Goal: Task Accomplishment & Management: Manage account settings

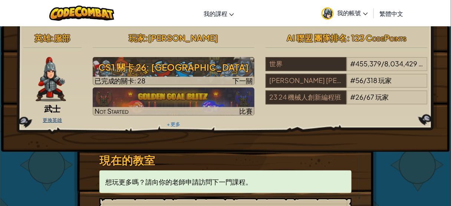
click at [50, 120] on link "更換英雄" at bounding box center [52, 120] width 19 height 6
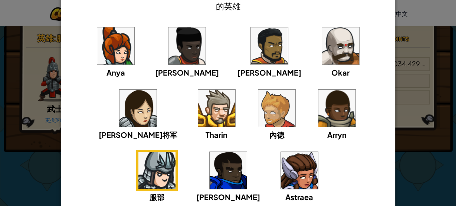
scroll to position [59, 0]
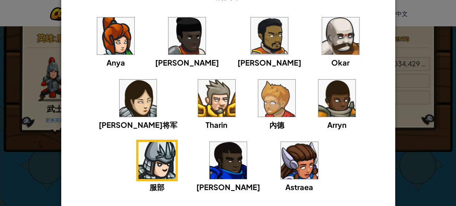
click at [322, 44] on img at bounding box center [340, 35] width 37 height 37
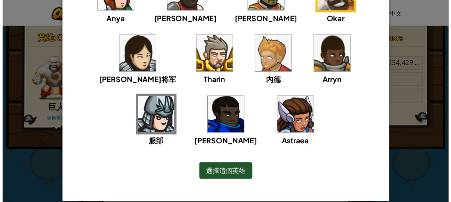
scroll to position [113, 0]
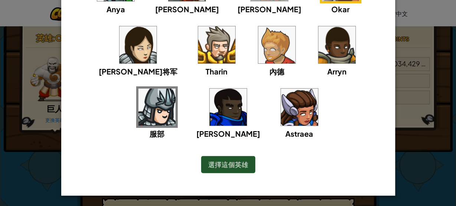
click at [233, 167] on span "選擇這個英雄" at bounding box center [228, 164] width 40 height 9
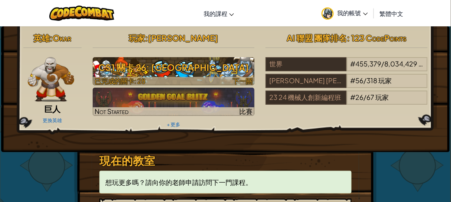
click at [218, 82] on div at bounding box center [174, 81] width 162 height 9
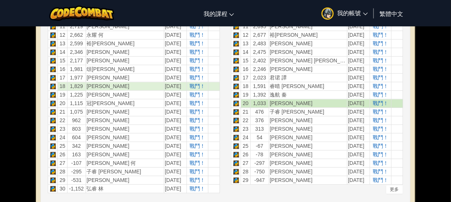
scroll to position [356, 0]
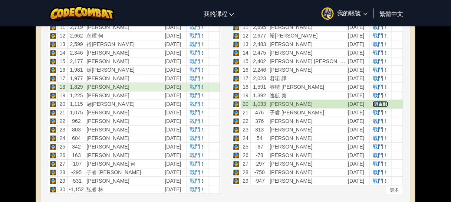
click at [376, 101] on span "戰鬥！" at bounding box center [381, 104] width 16 height 6
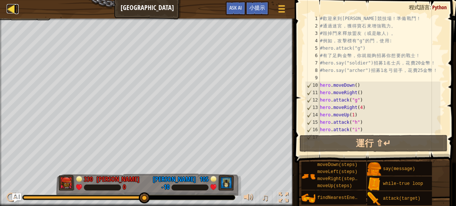
click at [15, 7] on div at bounding box center [11, 8] width 9 height 9
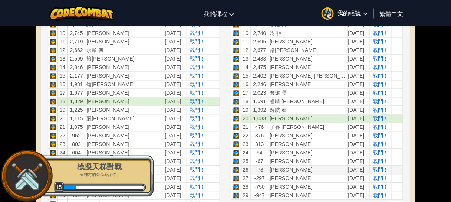
scroll to position [356, 0]
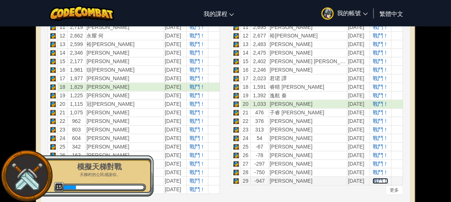
click at [375, 178] on span "戰鬥！" at bounding box center [381, 181] width 16 height 6
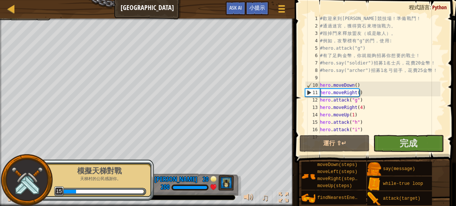
click at [152, 164] on div "模擬天梯對戰 天梯村的公民感謝你。 15" at bounding box center [95, 180] width 117 height 42
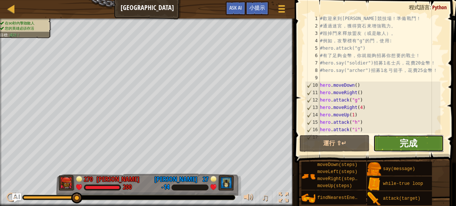
click at [416, 139] on span "完成" at bounding box center [408, 143] width 18 height 12
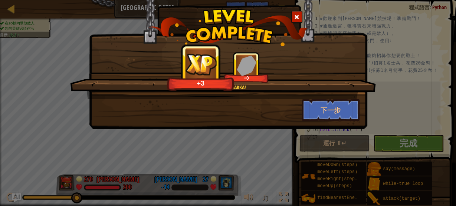
click at [297, 14] on span at bounding box center [296, 16] width 5 height 5
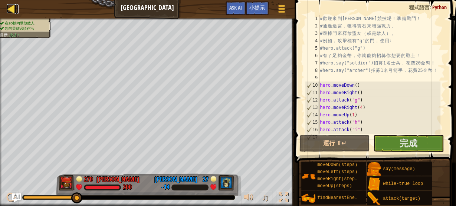
click at [10, 7] on div at bounding box center [11, 8] width 9 height 9
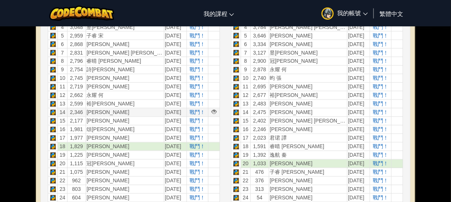
scroll to position [297, 0]
click at [189, 119] on span "戰鬥！" at bounding box center [197, 121] width 16 height 6
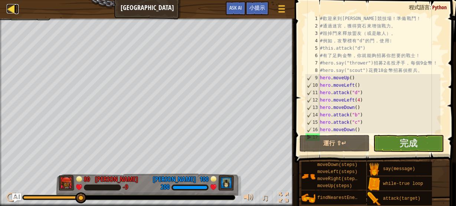
click at [11, 7] on div at bounding box center [11, 8] width 9 height 9
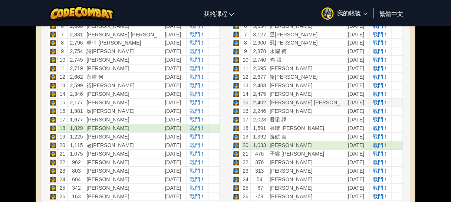
scroll to position [356, 0]
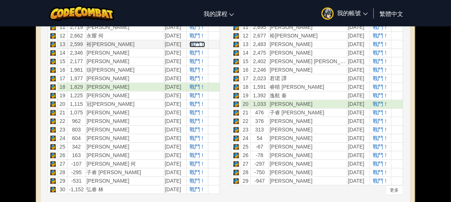
click at [189, 41] on span "戰鬥！" at bounding box center [197, 44] width 16 height 6
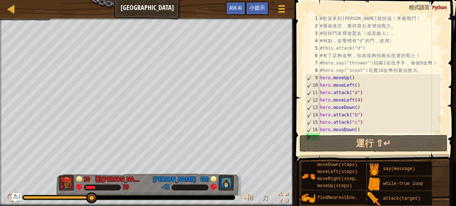
click at [17, 195] on img "Ask AI" at bounding box center [17, 198] width 10 height 10
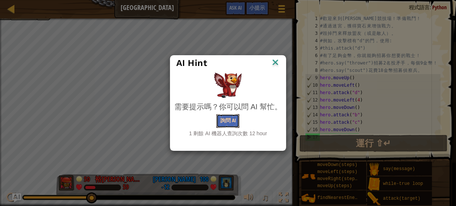
click at [220, 120] on button "詢問 AI" at bounding box center [227, 121] width 23 height 14
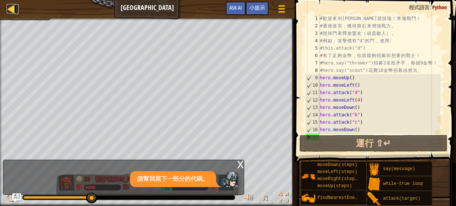
click at [11, 8] on div at bounding box center [11, 8] width 9 height 9
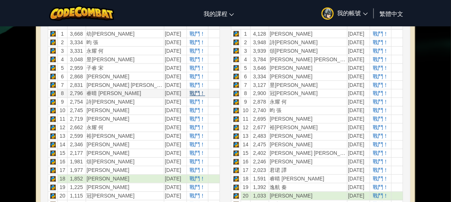
scroll to position [267, 0]
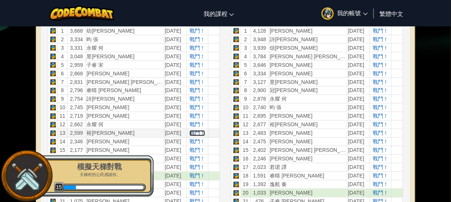
click at [189, 132] on span "戰鬥！" at bounding box center [197, 133] width 16 height 6
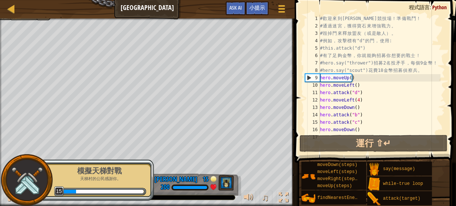
click at [127, 176] on div "模擬天梯對戰" at bounding box center [99, 171] width 93 height 10
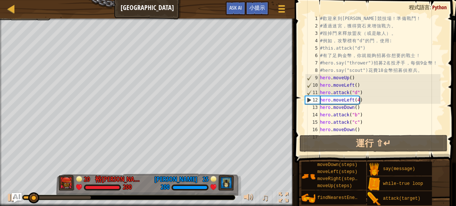
click at [17, 195] on img "Ask AI" at bounding box center [17, 198] width 10 height 10
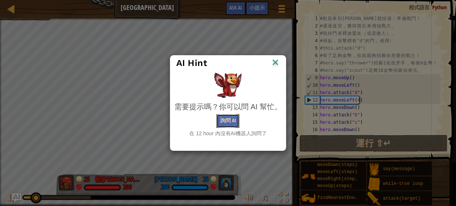
click at [225, 119] on button "詢問 AI" at bounding box center [227, 121] width 23 height 14
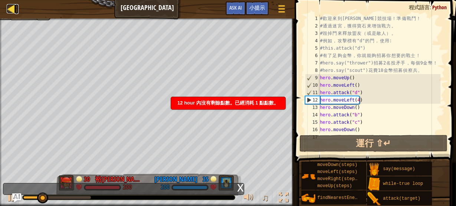
click at [14, 10] on div at bounding box center [11, 8] width 9 height 9
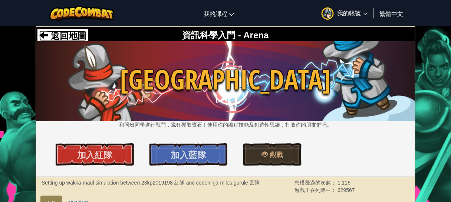
click at [77, 31] on span "返回地圖" at bounding box center [67, 36] width 38 height 10
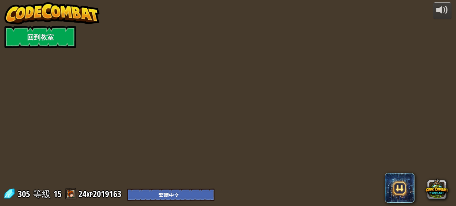
select select "zh-HANT"
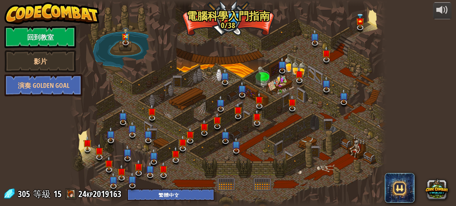
select select "zh-HANT"
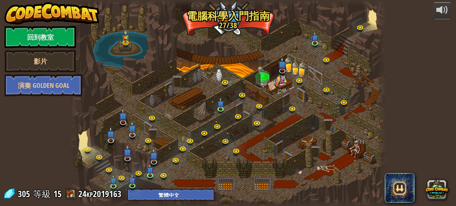
select select "zh-HANT"
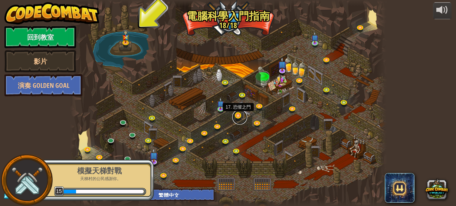
click at [240, 114] on link at bounding box center [239, 117] width 15 height 15
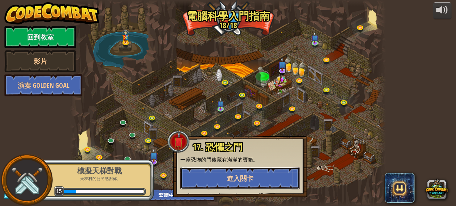
click at [250, 179] on span "進入關卡" at bounding box center [240, 178] width 27 height 9
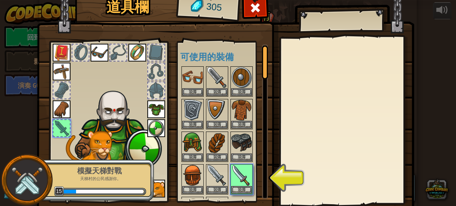
click at [74, 181] on p "天梯村的公民感謝你。" at bounding box center [99, 179] width 93 height 6
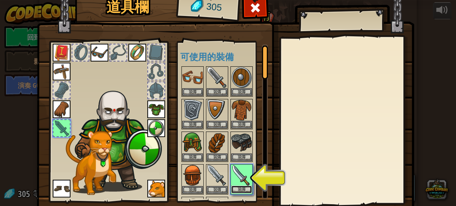
click at [244, 186] on button "裝備" at bounding box center [241, 190] width 21 height 8
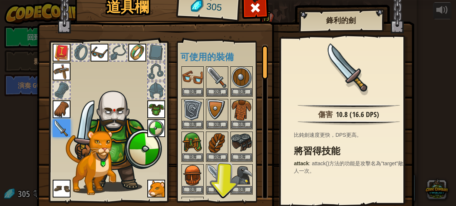
click at [155, 191] on img at bounding box center [156, 189] width 18 height 18
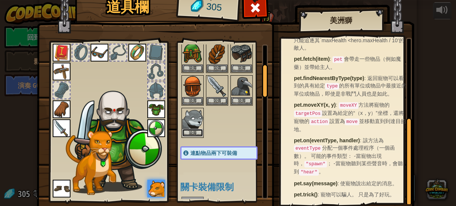
click at [187, 130] on button "裝備" at bounding box center [192, 133] width 21 height 8
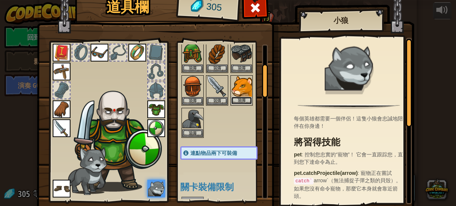
click at [241, 99] on button "裝備" at bounding box center [241, 101] width 21 height 8
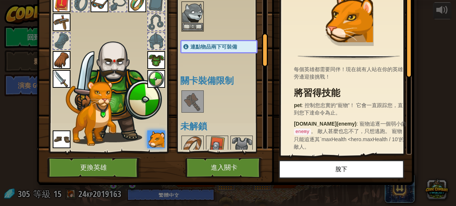
scroll to position [178, 0]
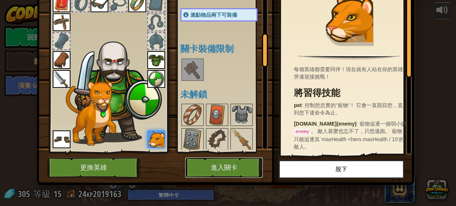
click at [222, 168] on button "進入關卡" at bounding box center [223, 168] width 77 height 20
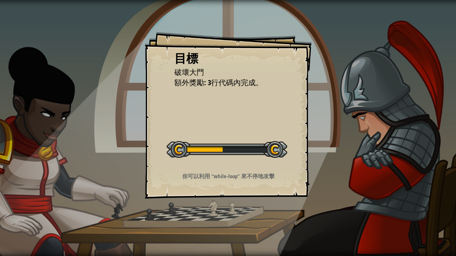
click at [241, 175] on p "你可以利用 “while-loop” 來不停地攻擊" at bounding box center [228, 176] width 149 height 8
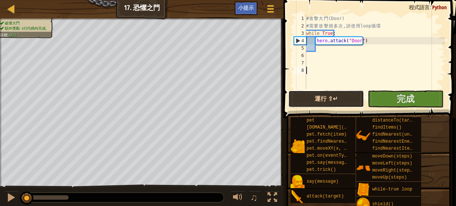
click at [333, 95] on button "運行 ⇧↵" at bounding box center [326, 98] width 76 height 17
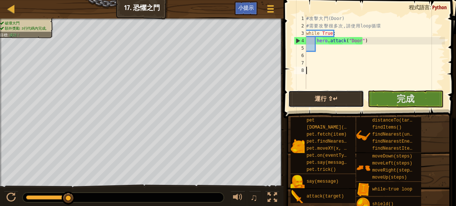
click at [321, 95] on button "運行 ⇧↵" at bounding box center [326, 98] width 76 height 17
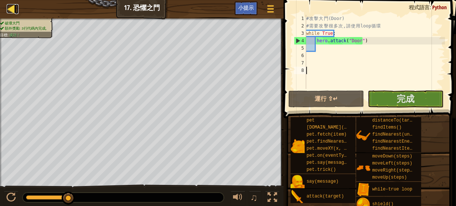
click at [13, 7] on div at bounding box center [11, 8] width 9 height 9
select select "zh-HANT"
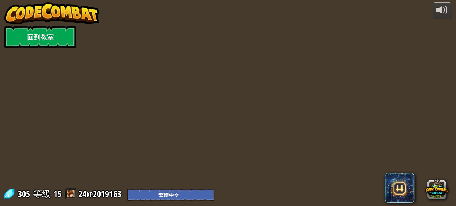
select select "zh-HANT"
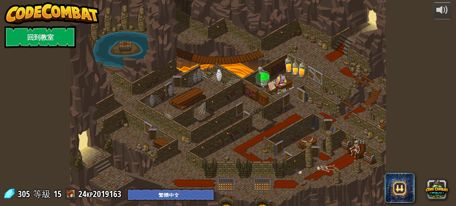
select select "zh-HANT"
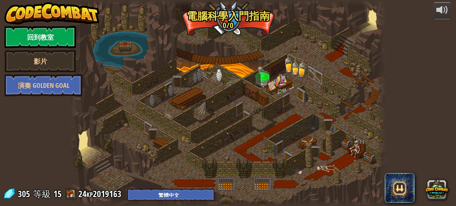
select select "zh-HANT"
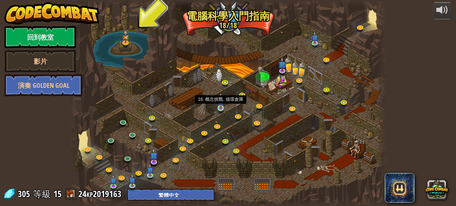
click at [218, 108] on img at bounding box center [220, 101] width 7 height 16
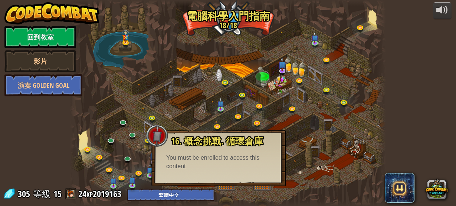
click at [222, 144] on span "16. 概念挑戰. 循環倉庫" at bounding box center [217, 141] width 92 height 13
click at [160, 138] on div at bounding box center [157, 136] width 22 height 22
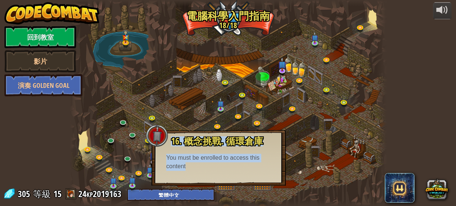
drag, startPoint x: 160, startPoint y: 138, endPoint x: 206, endPoint y: 170, distance: 56.2
click at [206, 170] on div "16. 概念挑戰. 循環倉庫 通過行走路線的循環，來通過食人魔倉庫。 You must be enrolled to access this content …" at bounding box center [218, 153] width 119 height 34
click at [199, 168] on div "You must be enrolled to access this content" at bounding box center [218, 162] width 105 height 17
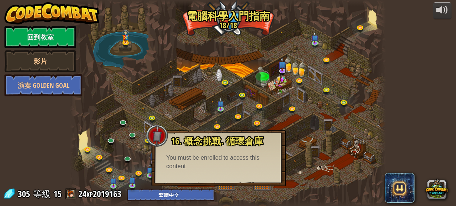
drag, startPoint x: 217, startPoint y: 151, endPoint x: 225, endPoint y: 146, distance: 8.5
click at [220, 149] on div "16. 概念挑戰. 循環倉庫 通過行走路線的循環，來通過食人魔倉庫。 You must be enrolled to access this content …" at bounding box center [218, 153] width 119 height 34
drag, startPoint x: 227, startPoint y: 146, endPoint x: 235, endPoint y: 143, distance: 9.5
click at [235, 143] on span "16. 概念挑戰. 循環倉庫" at bounding box center [217, 141] width 92 height 13
click at [238, 141] on span "16. 概念挑戰. 循環倉庫" at bounding box center [217, 141] width 92 height 13
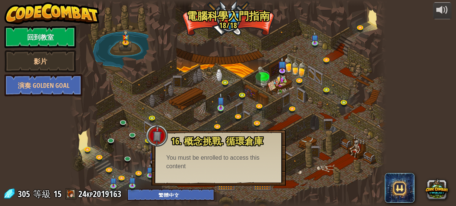
drag, startPoint x: 210, startPoint y: 102, endPoint x: 217, endPoint y: 102, distance: 6.7
click at [212, 102] on div at bounding box center [228, 103] width 316 height 206
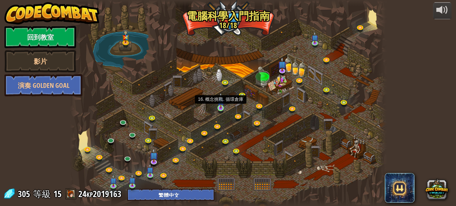
click at [220, 103] on img at bounding box center [220, 101] width 7 height 16
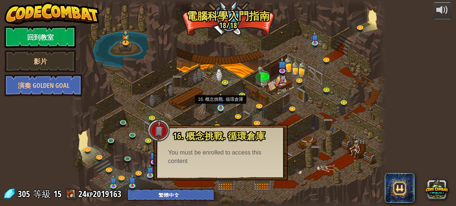
click at [220, 103] on img at bounding box center [220, 101] width 7 height 16
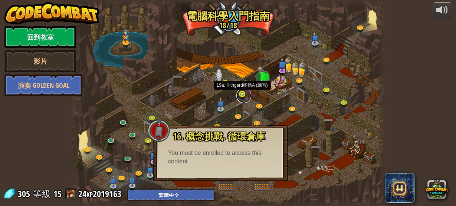
click at [243, 95] on link at bounding box center [243, 95] width 15 height 15
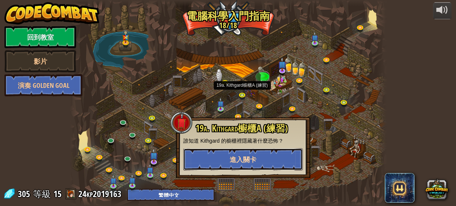
click at [218, 159] on button "進入關卡" at bounding box center [242, 159] width 119 height 22
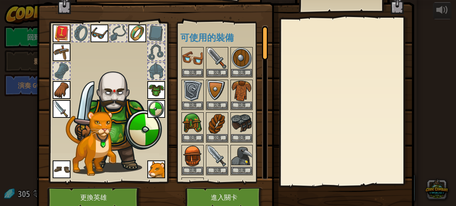
scroll to position [30, 0]
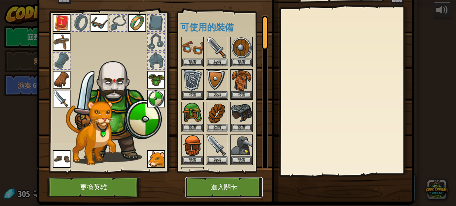
click at [221, 185] on button "進入關卡" at bounding box center [223, 187] width 77 height 20
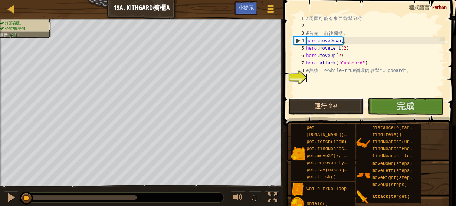
click at [310, 103] on button "運行 ⇧↵" at bounding box center [326, 106] width 76 height 17
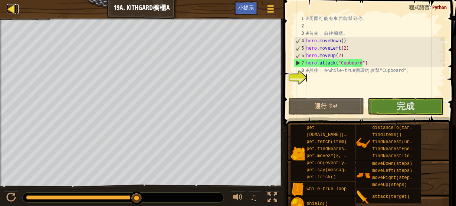
click at [10, 10] on div at bounding box center [11, 8] width 9 height 9
select select "zh-HANT"
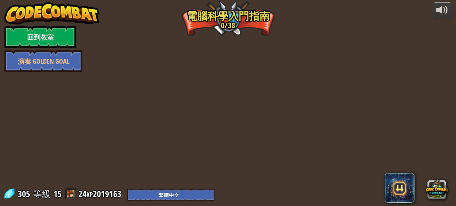
select select "zh-HANT"
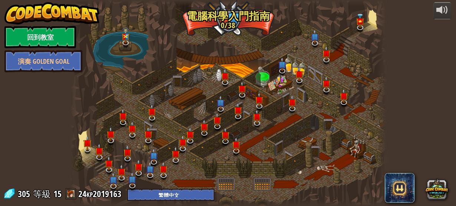
select select "zh-HANT"
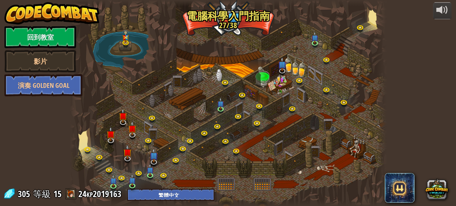
select select "zh-HANT"
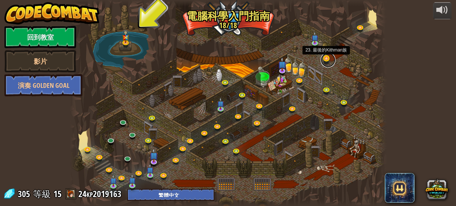
click at [324, 60] on link at bounding box center [327, 60] width 15 height 15
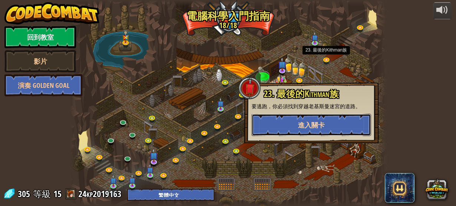
click at [321, 119] on button "進入關卡" at bounding box center [310, 125] width 119 height 22
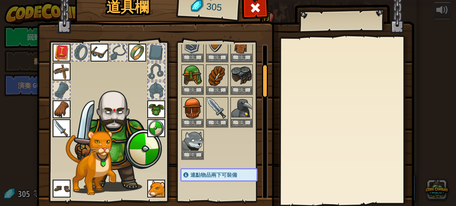
scroll to position [89, 0]
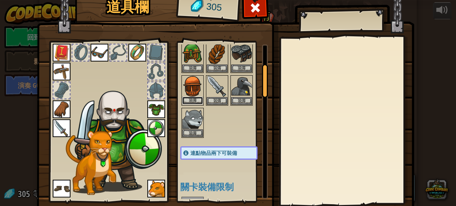
click at [191, 100] on button "裝備" at bounding box center [192, 101] width 21 height 8
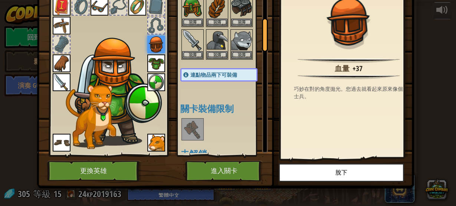
scroll to position [49, 0]
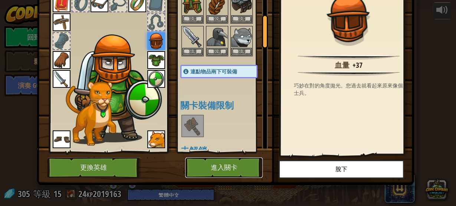
click at [245, 167] on button "進入關卡" at bounding box center [223, 168] width 77 height 20
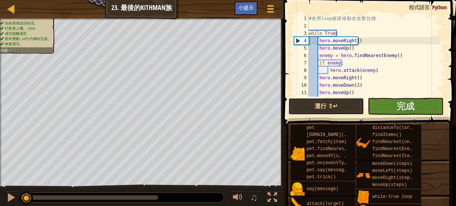
click at [327, 101] on button "運行 ⇧↵" at bounding box center [326, 106] width 76 height 17
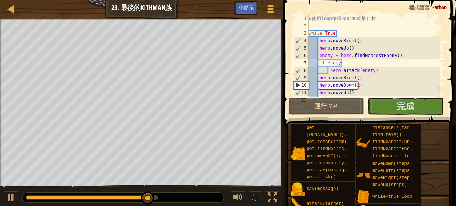
click at [4, 7] on div "地圖 資訊科學入門 23. 最後的Kithman族 遊戲選單 完成 小提示" at bounding box center [141, 9] width 283 height 19
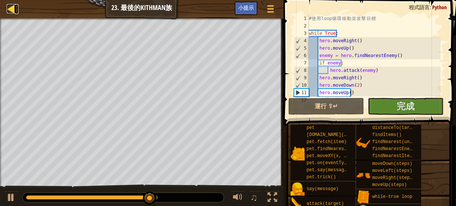
click at [14, 4] on div at bounding box center [11, 8] width 9 height 9
select select "zh-HANT"
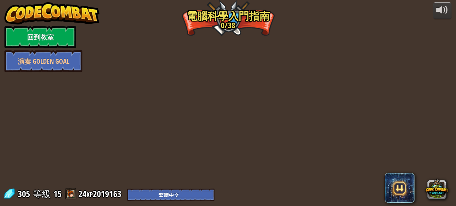
select select "zh-HANT"
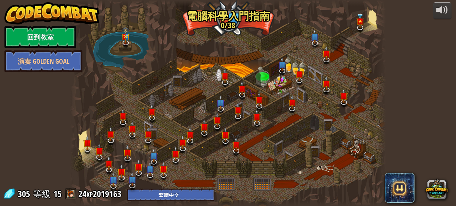
select select "zh-HANT"
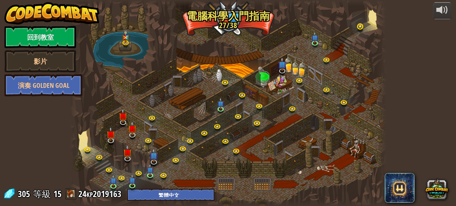
select select "zh-HANT"
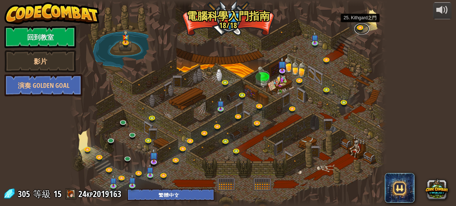
click at [360, 28] on link at bounding box center [361, 28] width 15 height 11
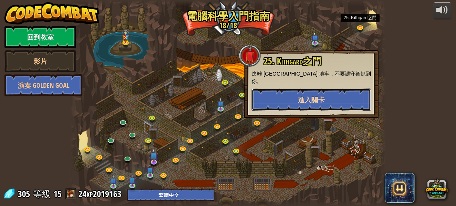
click at [287, 90] on button "進入關卡" at bounding box center [310, 100] width 119 height 22
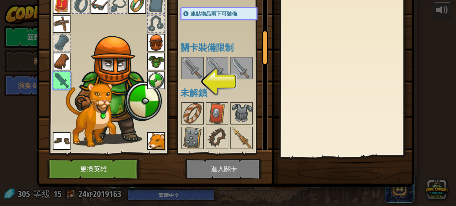
scroll to position [49, 0]
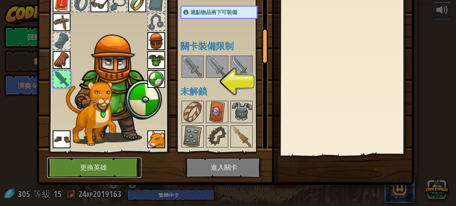
click at [111, 171] on button "更換英雄" at bounding box center [94, 168] width 94 height 20
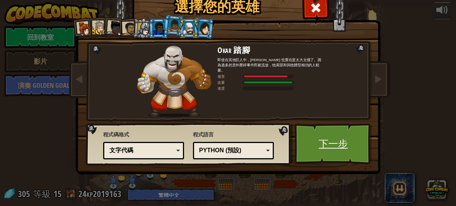
click at [319, 138] on link "下一步" at bounding box center [332, 143] width 77 height 41
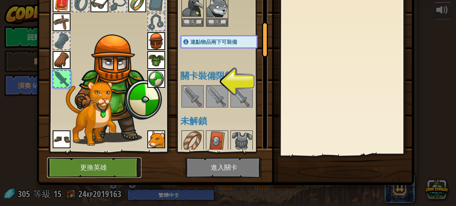
click at [86, 168] on button "更換英雄" at bounding box center [94, 168] width 94 height 20
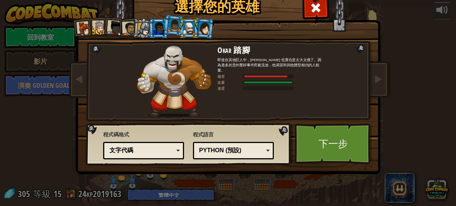
click at [138, 30] on div at bounding box center [144, 29] width 13 height 13
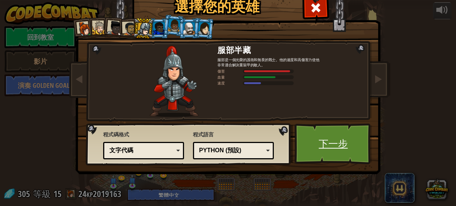
click at [319, 139] on link "下一步" at bounding box center [332, 143] width 77 height 41
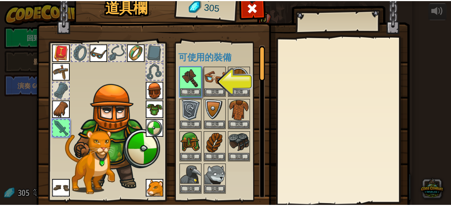
scroll to position [30, 0]
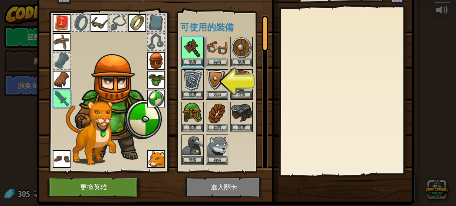
click at [197, 90] on img at bounding box center [192, 80] width 21 height 21
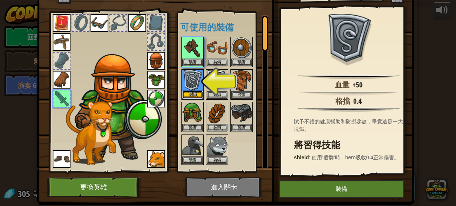
click at [187, 93] on button "裝備" at bounding box center [192, 95] width 21 height 8
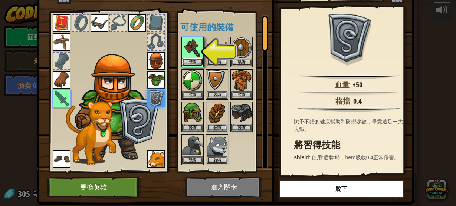
click at [197, 60] on button "裝備" at bounding box center [192, 62] width 21 height 8
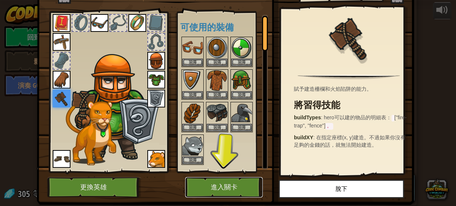
click at [217, 185] on button "進入關卡" at bounding box center [223, 187] width 77 height 20
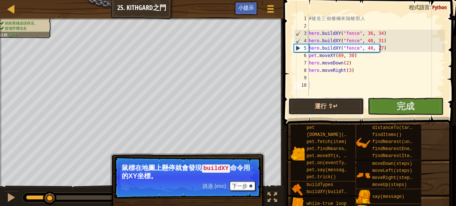
click at [314, 105] on button "運行 ⇧↵" at bounding box center [326, 106] width 76 height 17
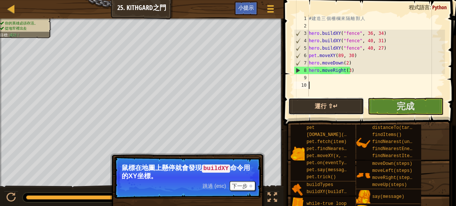
click at [299, 106] on button "運行 ⇧↵" at bounding box center [326, 106] width 76 height 17
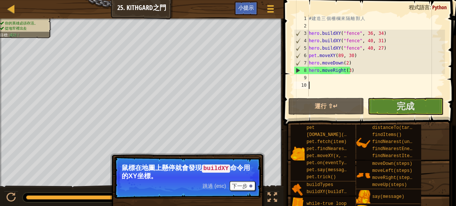
click at [213, 185] on span "跳過 (esc)" at bounding box center [213, 186] width 23 height 6
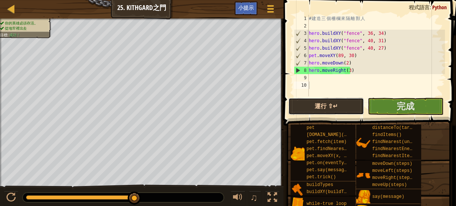
click at [320, 100] on button "運行 ⇧↵" at bounding box center [326, 106] width 76 height 17
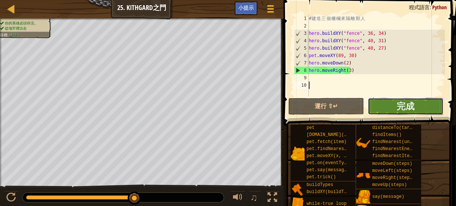
click at [390, 102] on button "完成" at bounding box center [405, 106] width 76 height 17
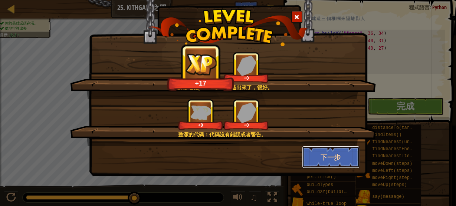
click at [326, 156] on button "下一步" at bounding box center [330, 157] width 57 height 22
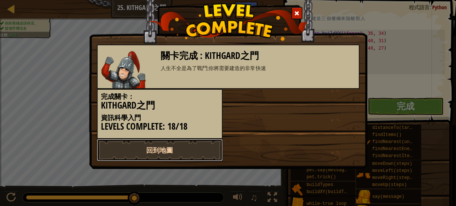
click at [198, 150] on link "回到地圖" at bounding box center [160, 150] width 126 height 22
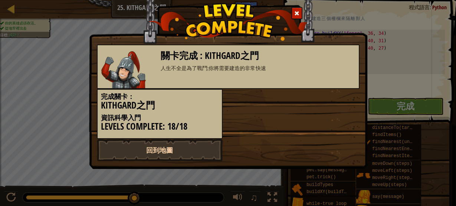
select select "zh-HANT"
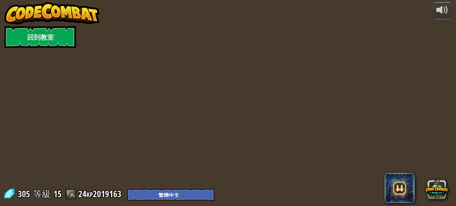
select select "zh-HANT"
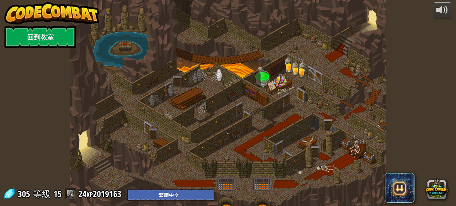
select select "zh-HANT"
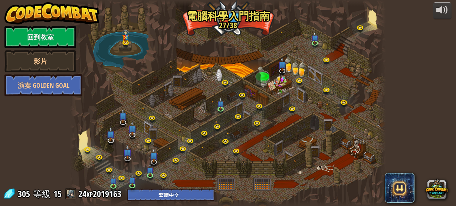
select select "zh-HANT"
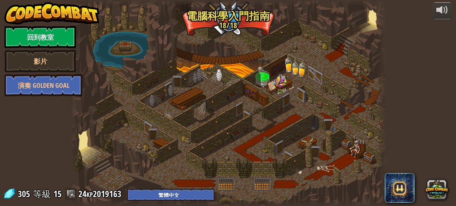
select select "zh-HANT"
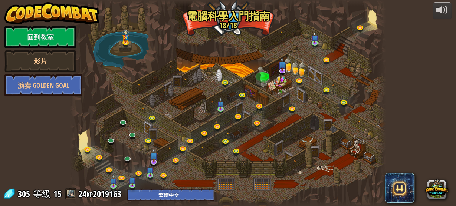
select select "zh-HANT"
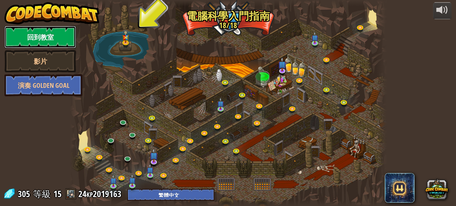
click at [52, 36] on link "回到教室" at bounding box center [40, 37] width 72 height 22
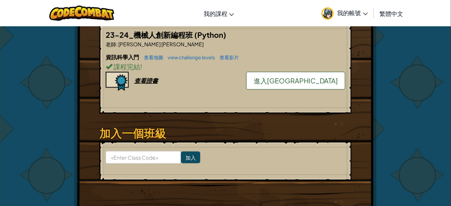
scroll to position [208, 0]
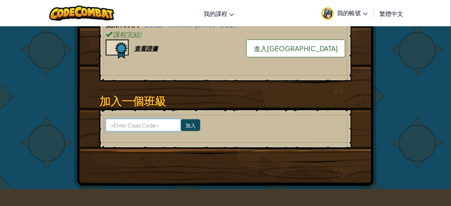
click at [155, 124] on input at bounding box center [143, 125] width 75 height 13
type input "dfdf"
click at [182, 120] on input "加入" at bounding box center [190, 125] width 19 height 12
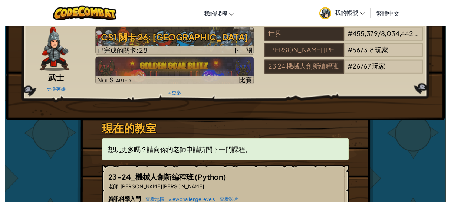
scroll to position [0, 0]
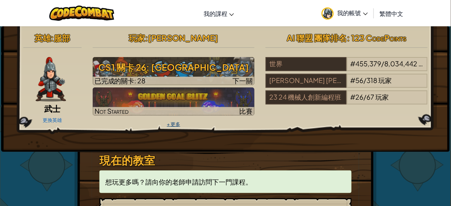
click at [171, 124] on link "+ 更多" at bounding box center [173, 124] width 13 height 6
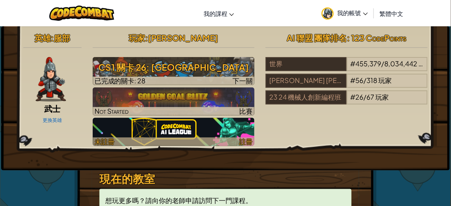
click at [136, 134] on img at bounding box center [174, 132] width 162 height 28
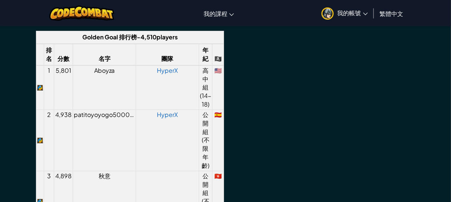
scroll to position [623, 0]
